Goal: Transaction & Acquisition: Purchase product/service

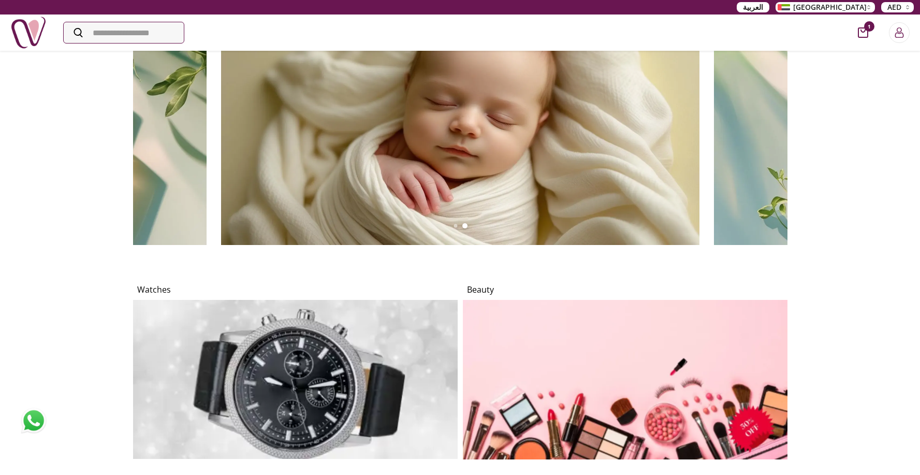
scroll to position [962, 0]
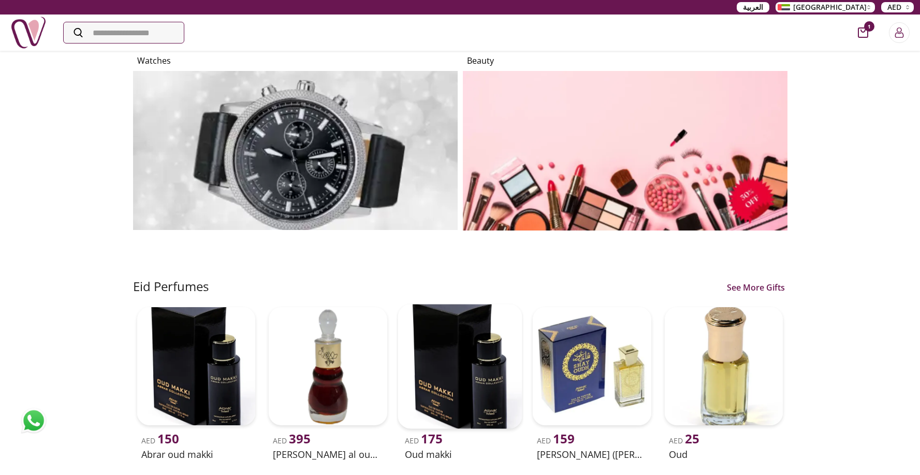
click at [457, 338] on img at bounding box center [460, 366] width 124 height 124
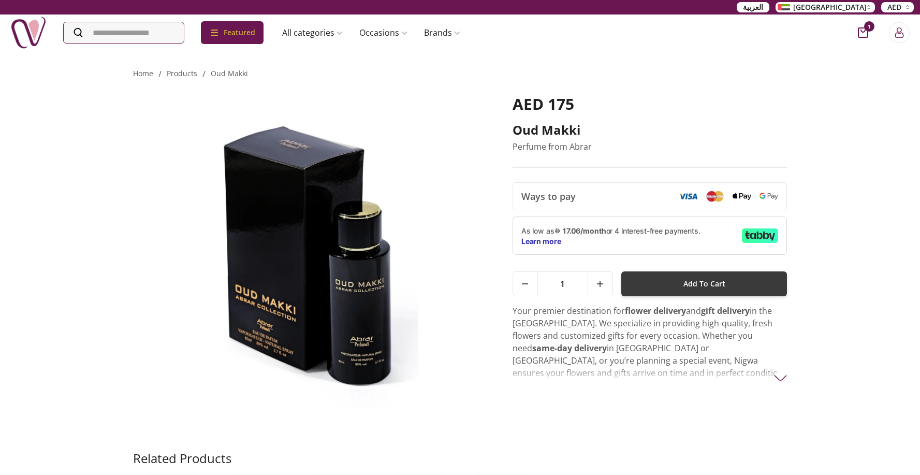
click at [689, 247] on div "As low as 17.06/month or 4 interest-free payments. Learn more" at bounding box center [649, 235] width 275 height 38
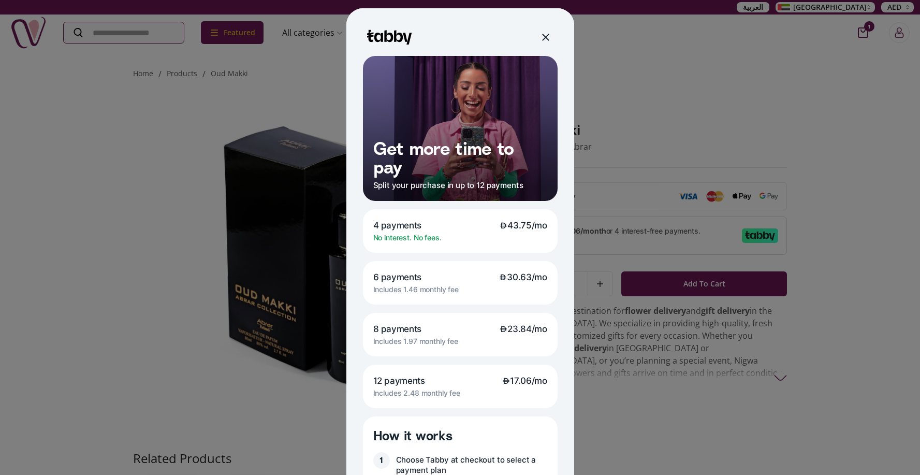
click at [623, 122] on div at bounding box center [460, 237] width 920 height 475
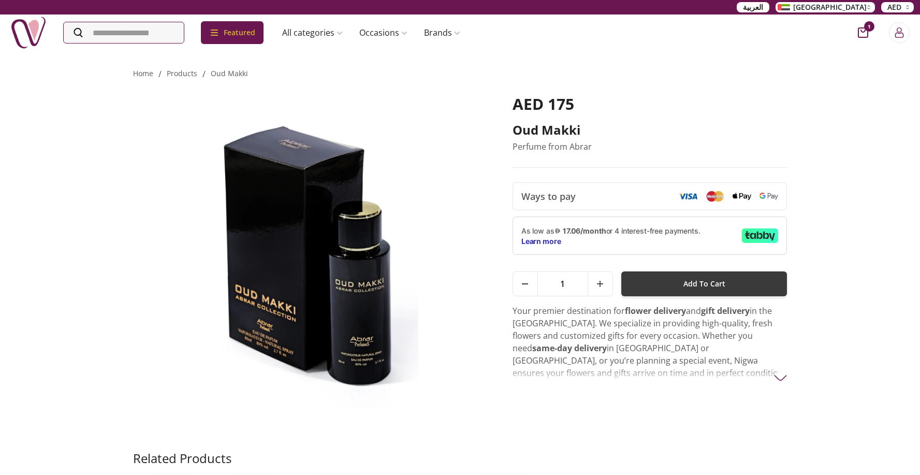
click at [698, 281] on span "Add To Cart" at bounding box center [704, 283] width 42 height 19
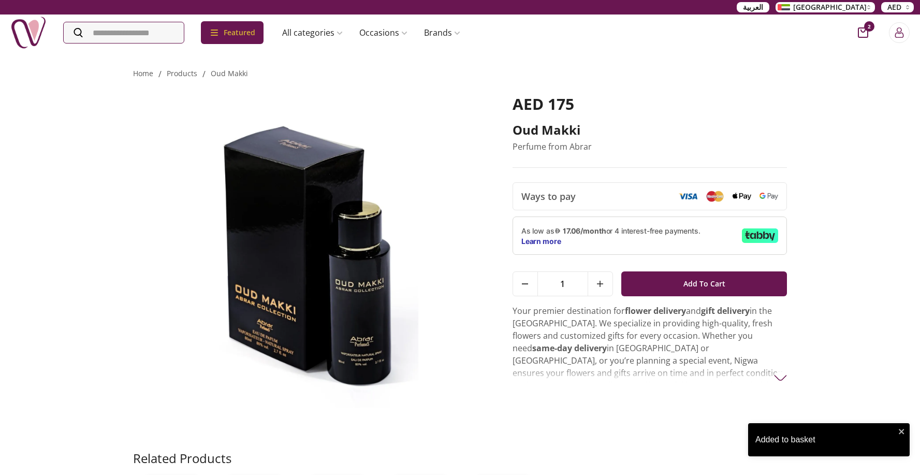
click at [866, 31] on span "2" at bounding box center [869, 26] width 10 height 10
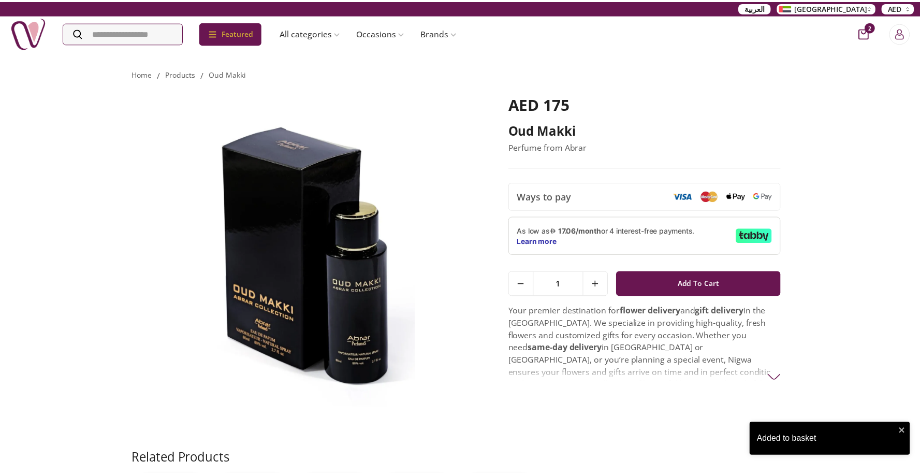
scroll to position [5, 5]
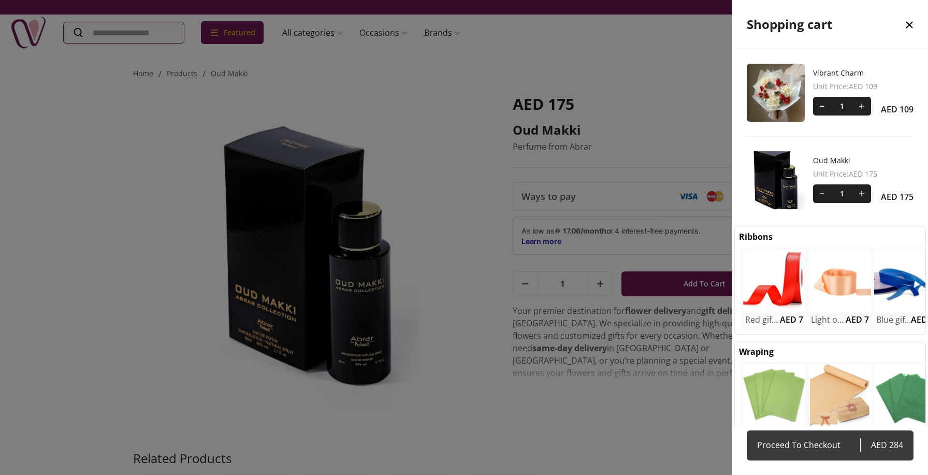
click at [854, 452] on link "Proceed To Checkout AED 284" at bounding box center [829, 445] width 167 height 30
select select "**********"
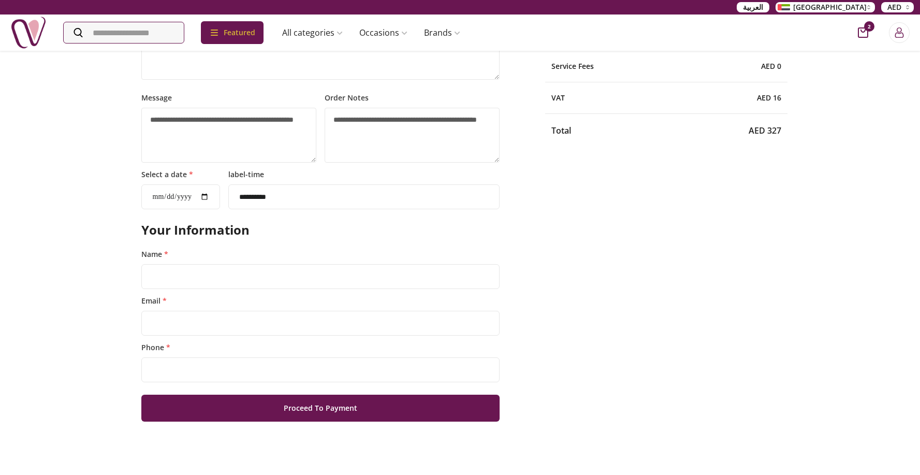
scroll to position [275, 0]
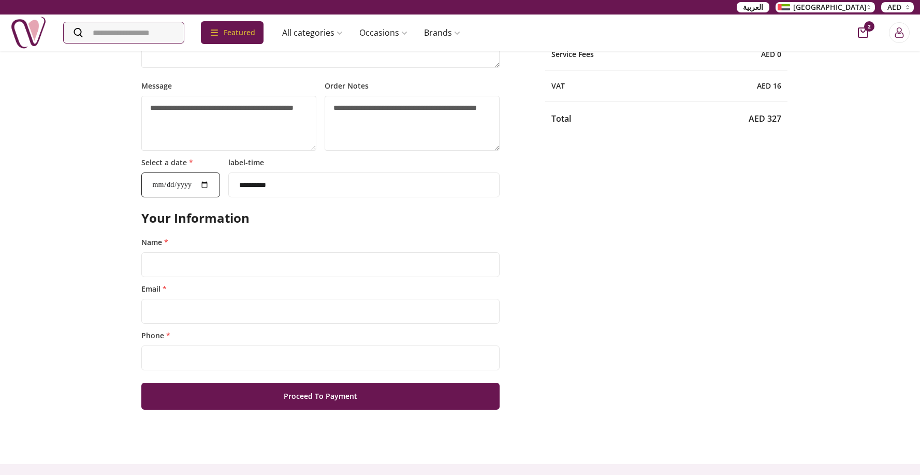
click at [216, 183] on input "Select a date *" at bounding box center [180, 184] width 79 height 25
click at [316, 222] on h2 "Your Information" at bounding box center [320, 218] width 359 height 17
click at [216, 184] on input "Select a date *" at bounding box center [180, 184] width 79 height 25
click at [215, 184] on input "Select a date *" at bounding box center [180, 184] width 79 height 25
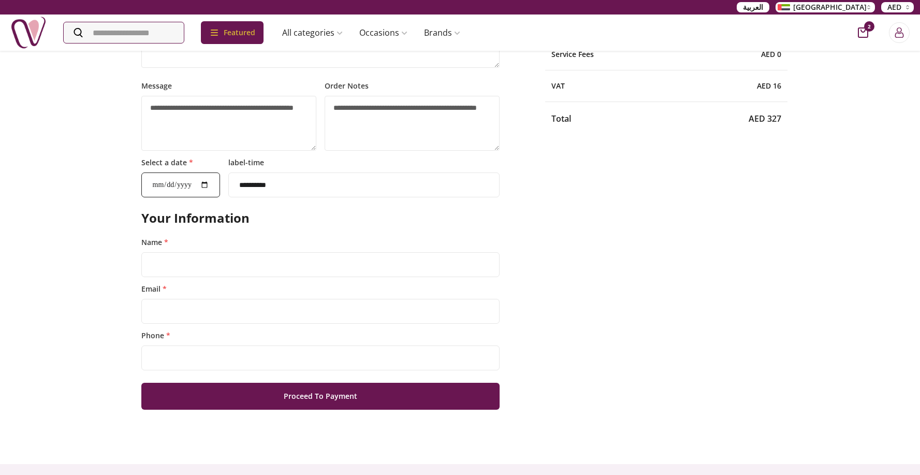
click at [163, 185] on input "Select a date *" at bounding box center [180, 184] width 79 height 25
click at [177, 185] on input "Select a date *" at bounding box center [180, 184] width 79 height 25
click at [192, 183] on input "Select a date *" at bounding box center [180, 184] width 79 height 25
drag, startPoint x: 149, startPoint y: 185, endPoint x: 154, endPoint y: 186, distance: 5.2
click at [150, 185] on input "Select a date *" at bounding box center [180, 184] width 79 height 25
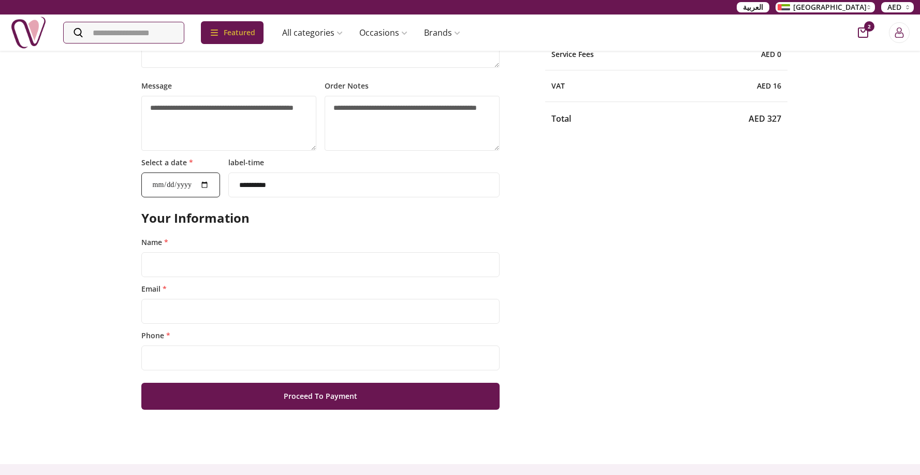
click at [158, 185] on input "Select a date *" at bounding box center [180, 184] width 79 height 25
click at [376, 189] on select "**********" at bounding box center [364, 184] width 272 height 25
click at [168, 186] on input "Select a date *" at bounding box center [180, 184] width 79 height 25
click at [156, 185] on input "Select a date *" at bounding box center [180, 184] width 79 height 25
type input "**********"
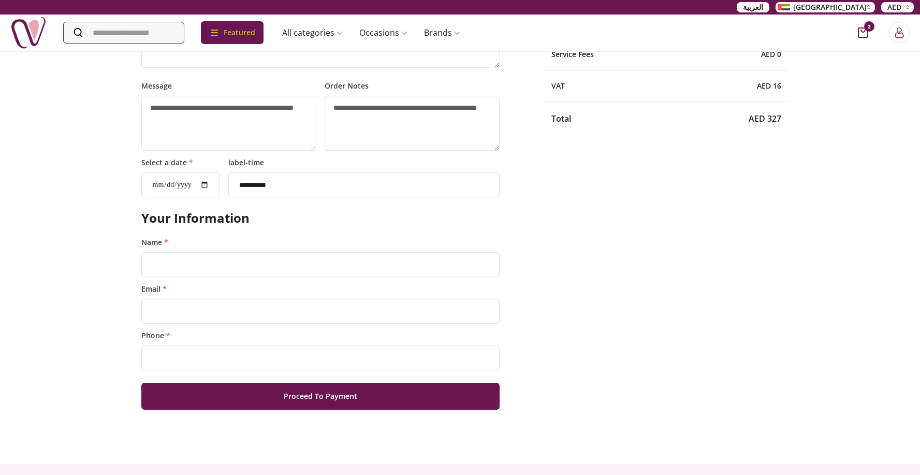
click at [326, 227] on form "**********" at bounding box center [320, 127] width 375 height 563
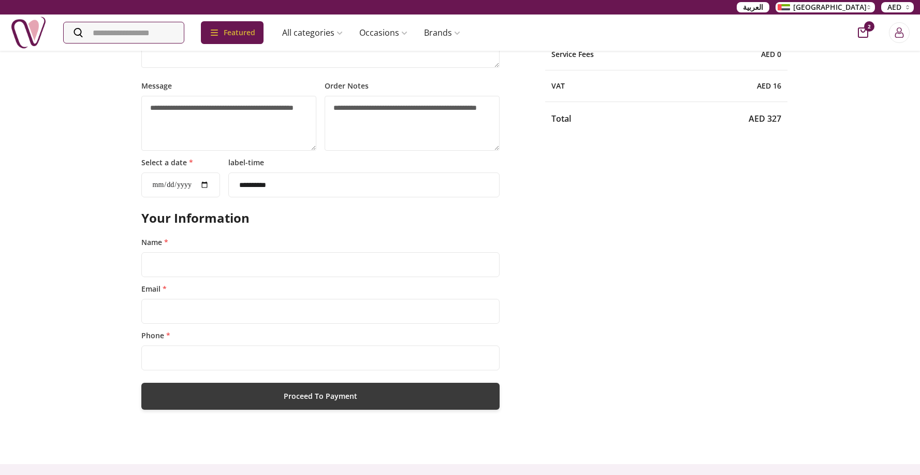
click at [332, 404] on button "Proceed To Payment" at bounding box center [320, 396] width 359 height 27
click at [332, 151] on div "Order Notes" at bounding box center [412, 113] width 175 height 75
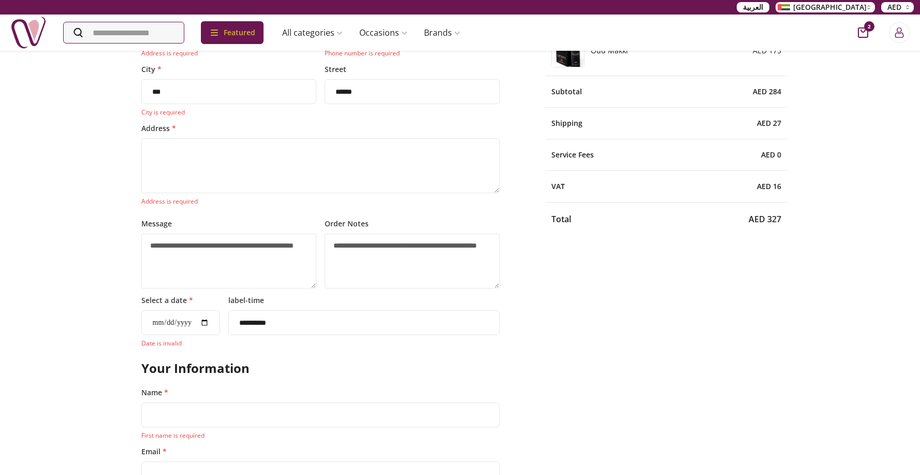
scroll to position [204, 0]
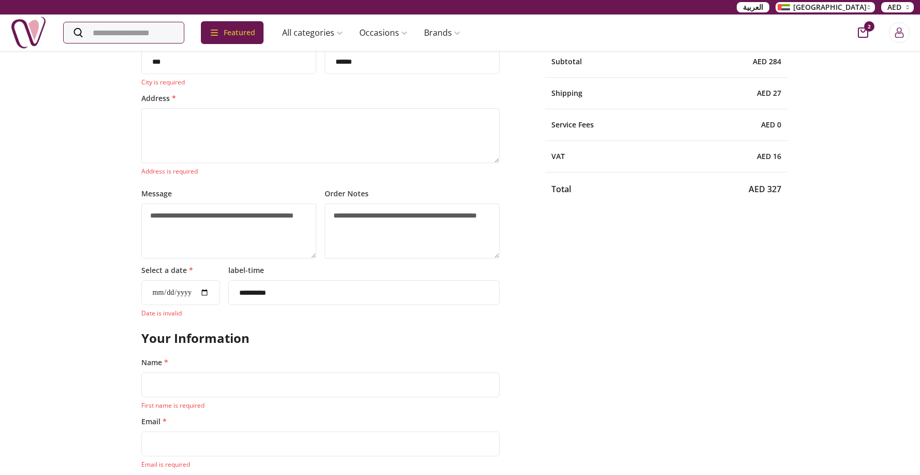
click at [313, 319] on form "**********" at bounding box center [320, 242] width 375 height 650
click at [383, 320] on form "**********" at bounding box center [320, 242] width 375 height 650
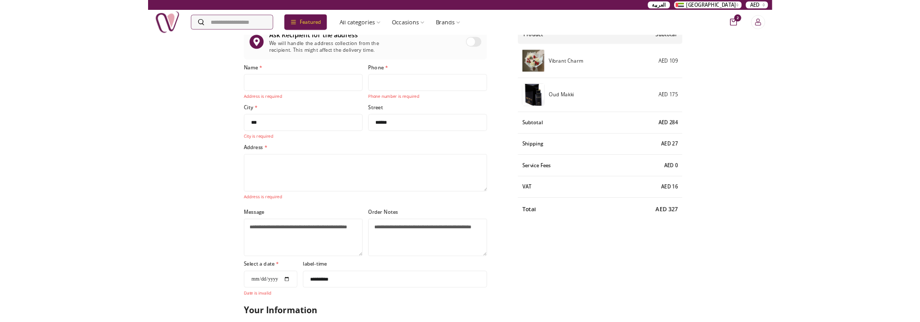
scroll to position [0, 0]
